Goal: Information Seeking & Learning: Learn about a topic

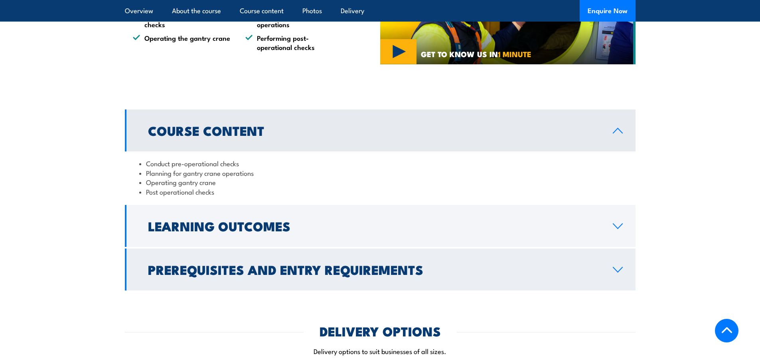
scroll to position [599, 0]
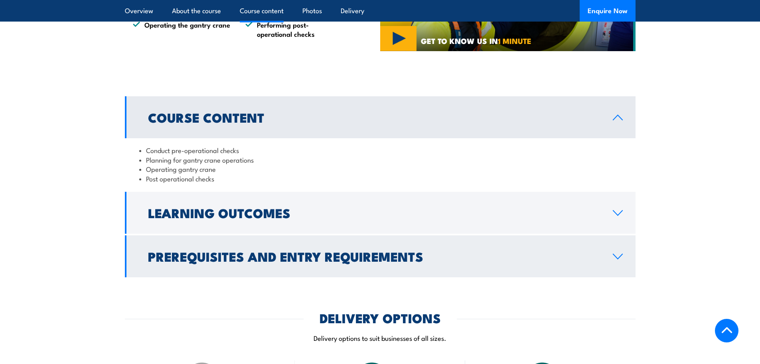
click at [258, 259] on h2 "Prerequisites and Entry Requirements" at bounding box center [374, 255] width 452 height 11
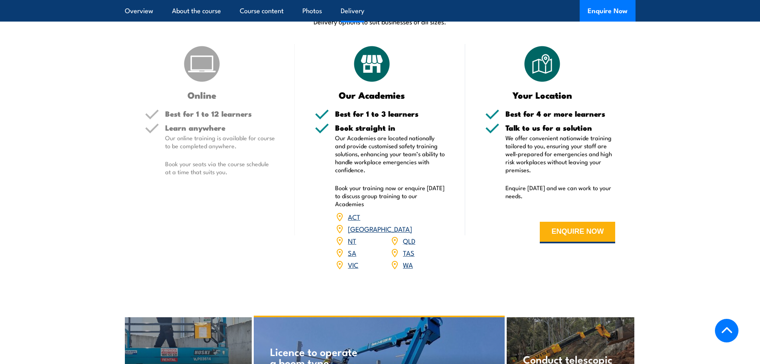
scroll to position [958, 0]
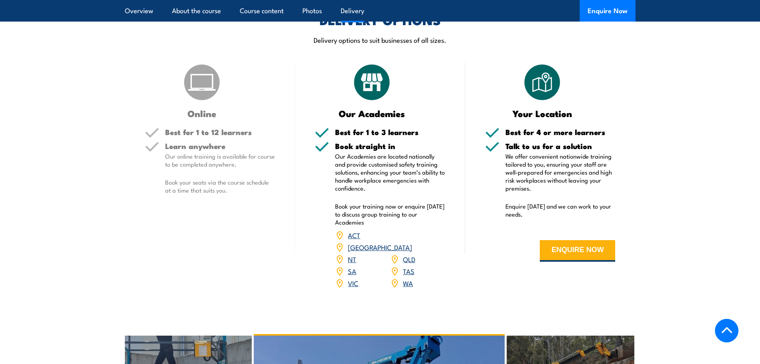
click at [411, 242] on link "[GEOGRAPHIC_DATA]" at bounding box center [380, 247] width 64 height 10
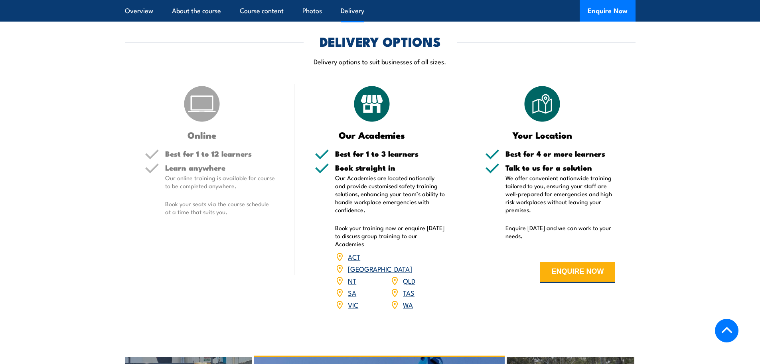
scroll to position [918, 0]
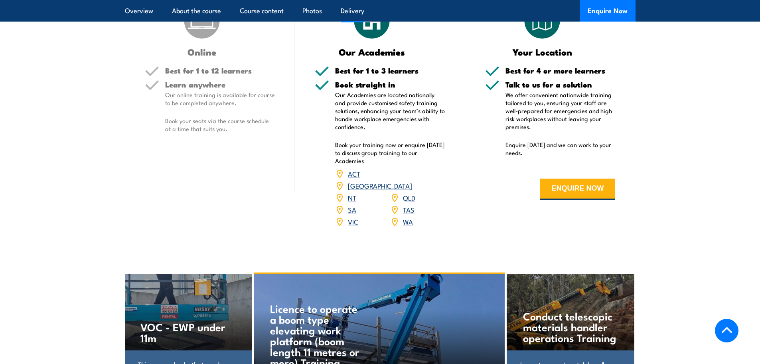
scroll to position [918, 0]
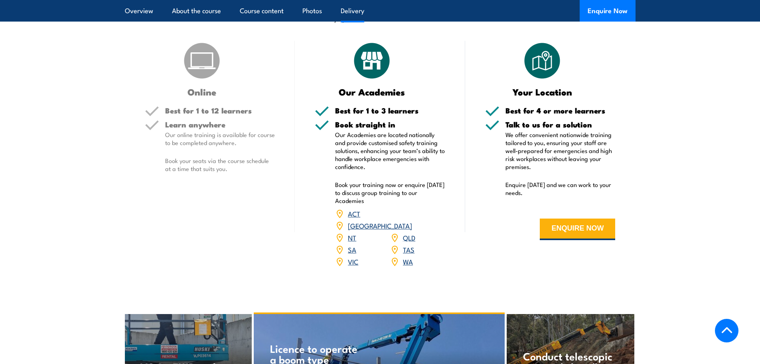
click at [408, 220] on link "[GEOGRAPHIC_DATA]" at bounding box center [380, 225] width 64 height 10
drag, startPoint x: 370, startPoint y: 92, endPoint x: 369, endPoint y: 86, distance: 6.5
click at [370, 92] on h3 "Our Academies" at bounding box center [372, 91] width 115 height 9
click at [365, 67] on img at bounding box center [372, 61] width 40 height 40
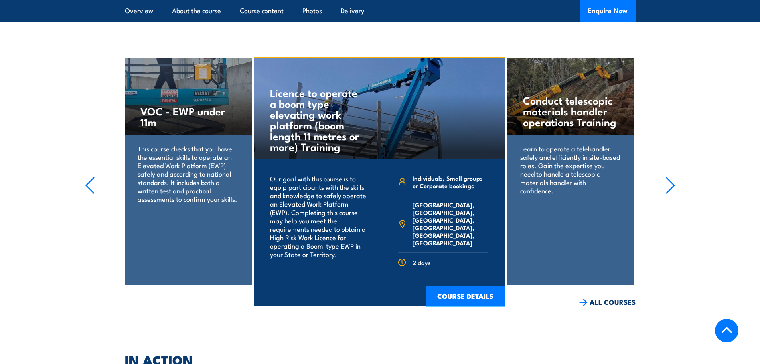
scroll to position [1158, 0]
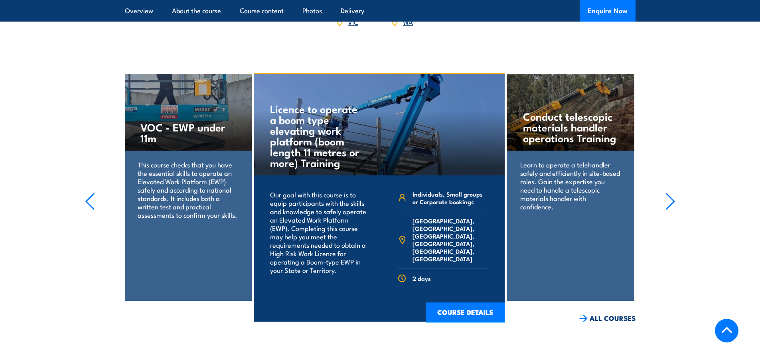
click at [670, 192] on icon "button" at bounding box center [671, 201] width 10 height 18
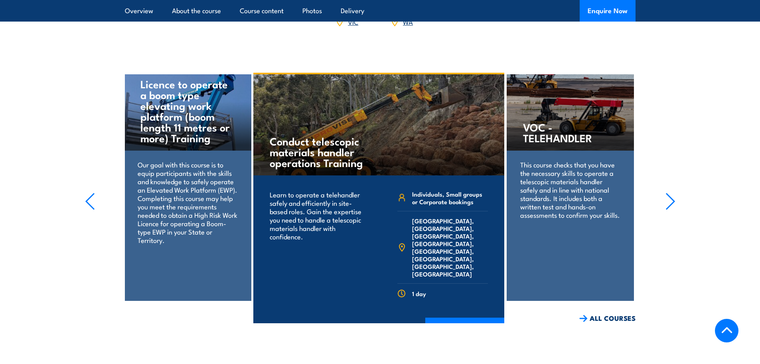
click at [670, 192] on icon "button" at bounding box center [671, 201] width 10 height 18
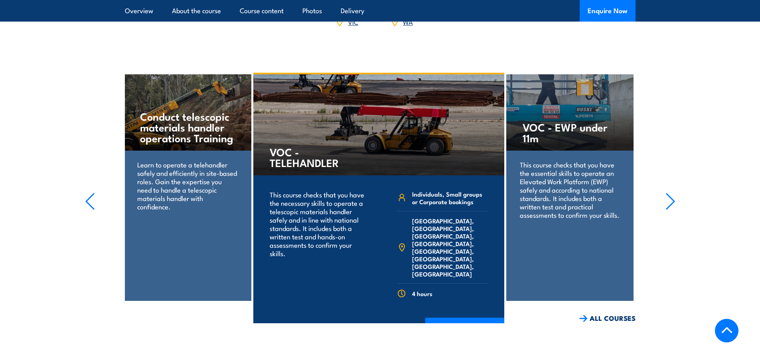
click at [670, 192] on icon "button" at bounding box center [671, 201] width 10 height 18
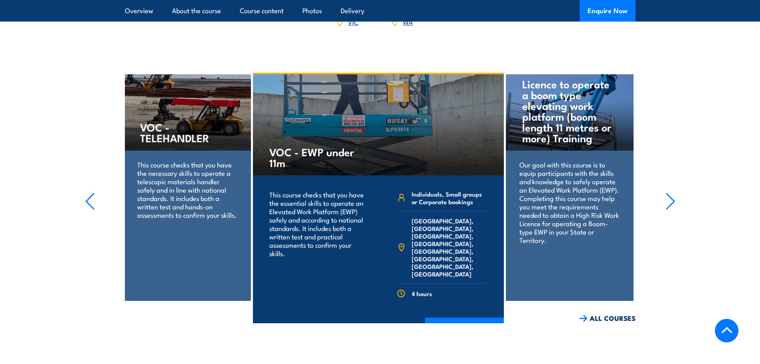
click at [670, 192] on icon "button" at bounding box center [671, 201] width 10 height 18
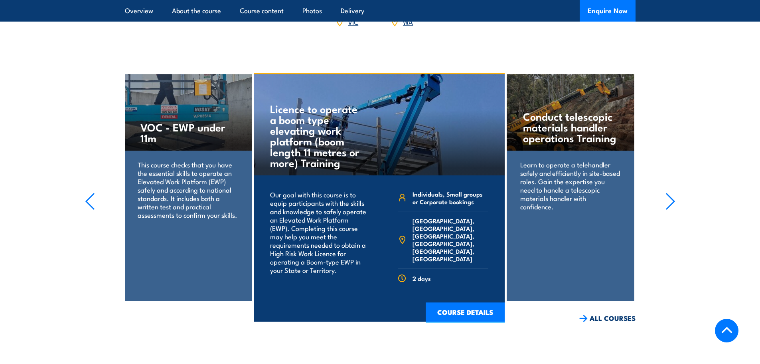
click at [670, 192] on icon "button" at bounding box center [671, 201] width 10 height 18
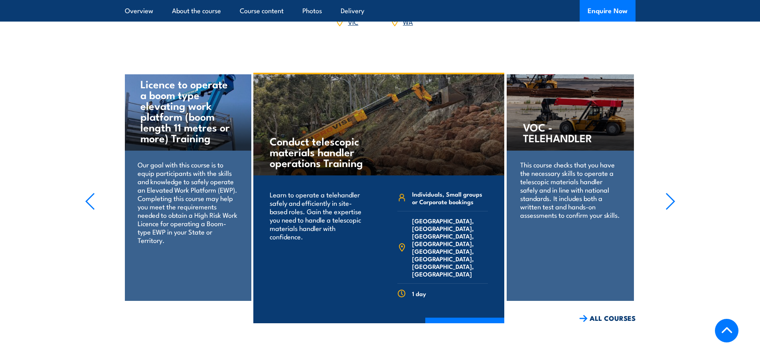
click at [670, 192] on icon "button" at bounding box center [671, 201] width 10 height 18
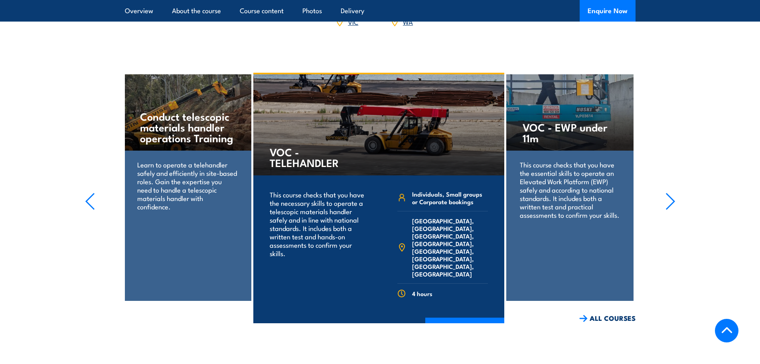
click at [670, 192] on icon "button" at bounding box center [671, 201] width 10 height 18
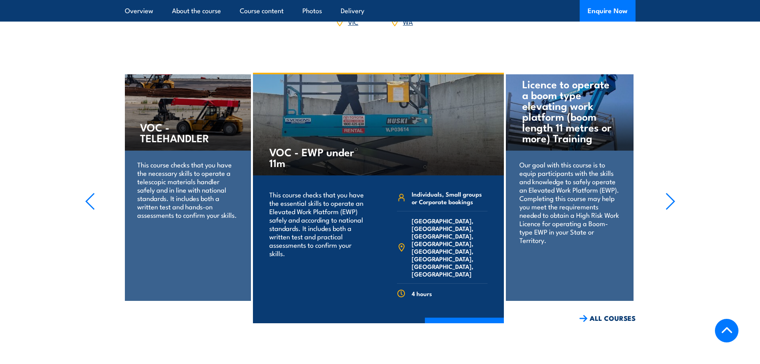
click at [670, 192] on icon "button" at bounding box center [671, 201] width 10 height 18
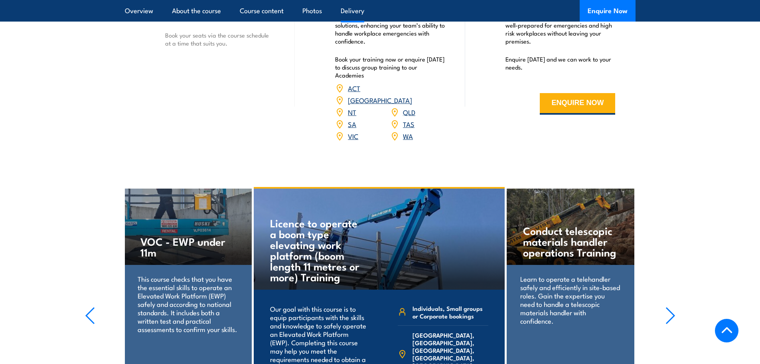
scroll to position [918, 0]
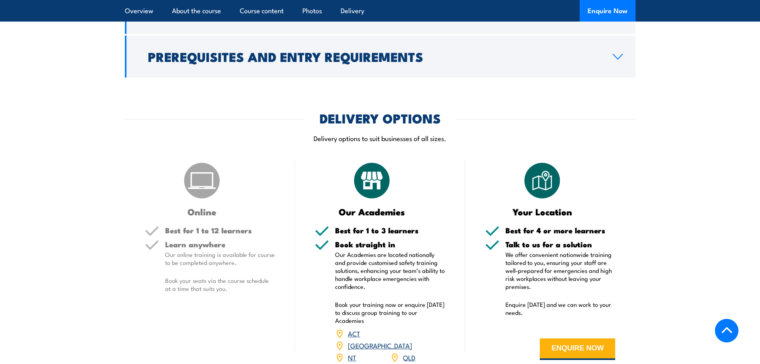
click at [376, 194] on img at bounding box center [372, 180] width 40 height 40
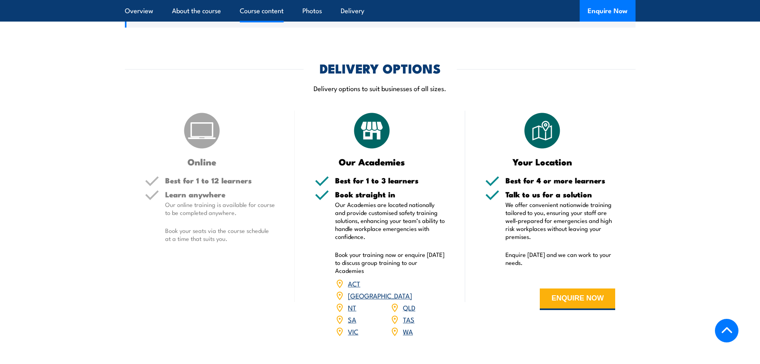
scroll to position [958, 0]
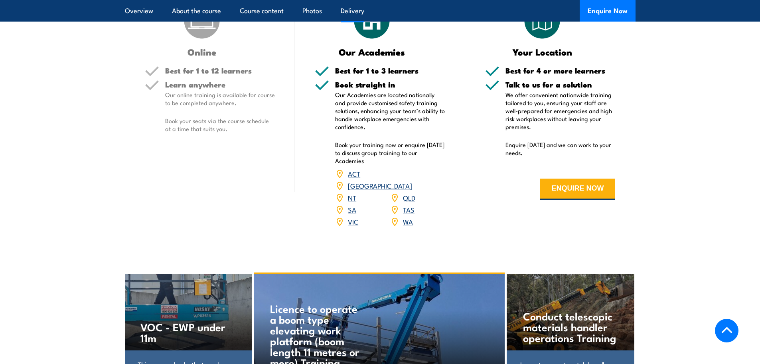
click at [355, 176] on link "ACT" at bounding box center [354, 173] width 12 height 10
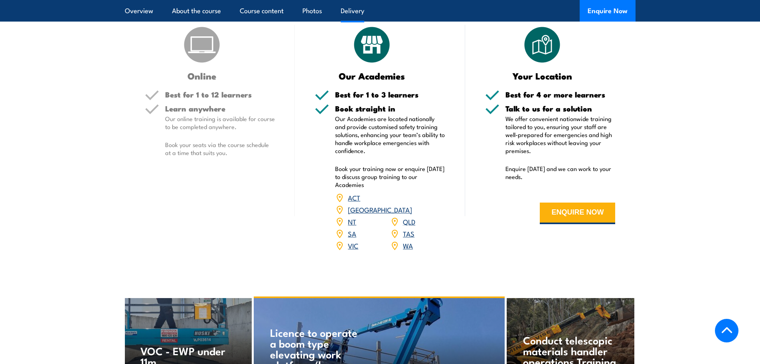
scroll to position [998, 0]
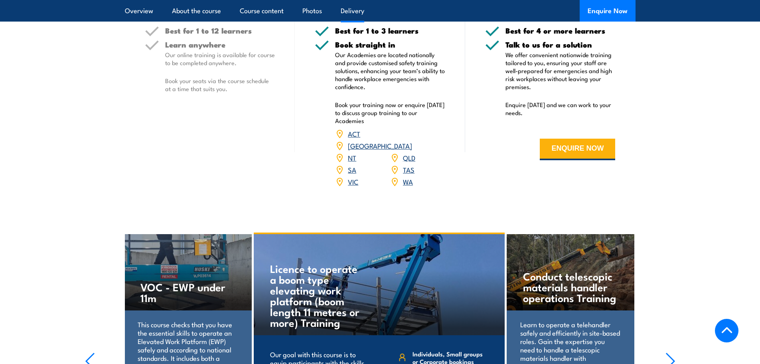
click at [409, 141] on link "[GEOGRAPHIC_DATA]" at bounding box center [380, 146] width 64 height 10
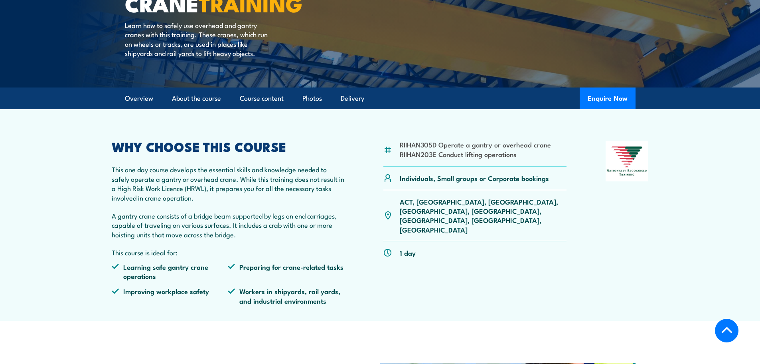
scroll to position [160, 0]
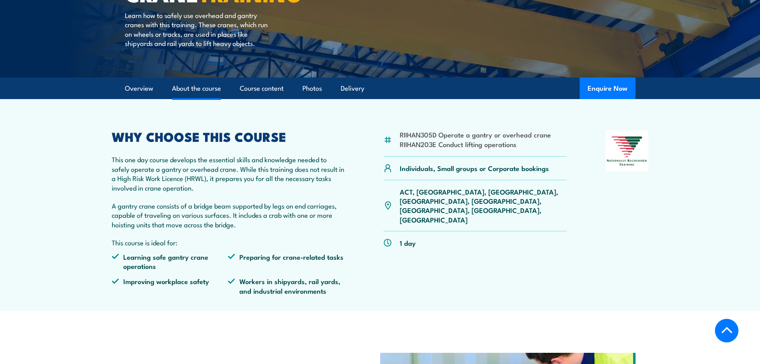
click at [218, 95] on link "About the course" at bounding box center [196, 88] width 49 height 21
